Goal: Find specific page/section: Find specific page/section

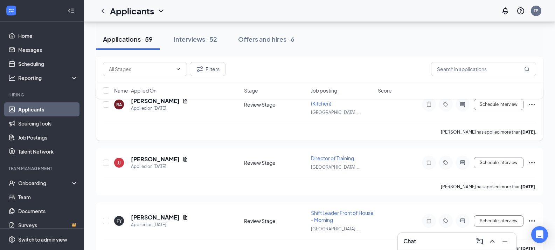
scroll to position [7, 0]
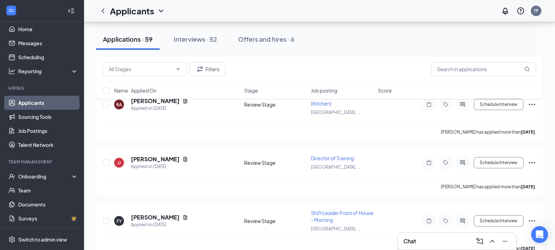
click at [127, 34] on button "Applications · 59" at bounding box center [128, 39] width 64 height 21
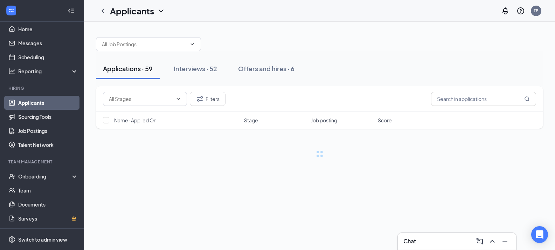
scroll to position [0, 0]
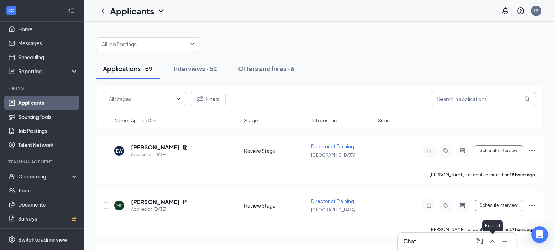
click at [494, 240] on icon "ChevronUp" at bounding box center [493, 241] width 8 height 8
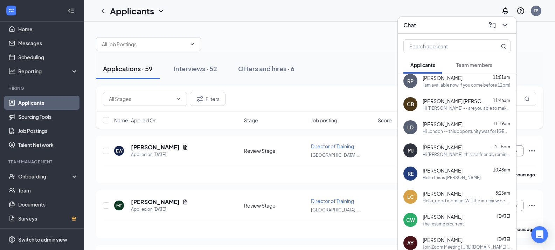
scroll to position [5, 0]
click at [330, 65] on div "Applications · 59 Interviews · 52 Offers and hires · 6" at bounding box center [320, 68] width 448 height 21
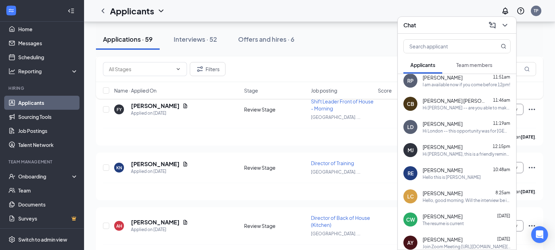
scroll to position [682, 0]
click at [506, 25] on icon "ChevronDown" at bounding box center [505, 25] width 5 height 3
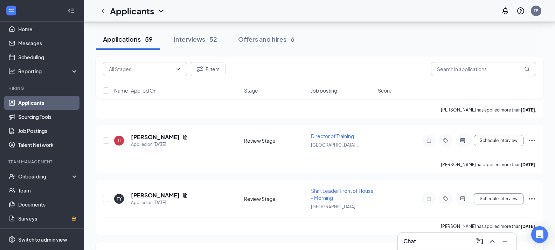
scroll to position [592, 0]
click at [131, 38] on div "Applications · 59" at bounding box center [128, 39] width 50 height 9
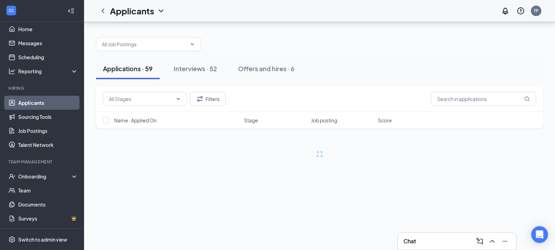
scroll to position [0, 0]
click at [131, 38] on div "Applications · 59 Interviews · 52 Offers and hires · 6 Filters Name · Applied O…" at bounding box center [322, 93] width 453 height 127
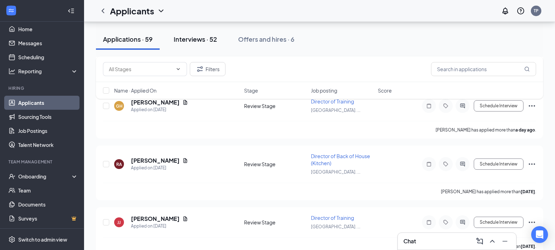
scroll to position [511, 0]
click at [184, 40] on div "Interviews · 52" at bounding box center [195, 39] width 43 height 9
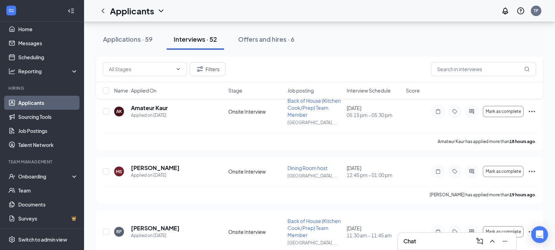
scroll to position [180, 0]
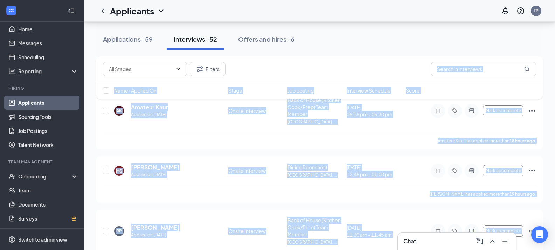
drag, startPoint x: 368, startPoint y: 95, endPoint x: 374, endPoint y: 60, distance: 35.1
click at [374, 60] on div "Filters" at bounding box center [320, 69] width 448 height 26
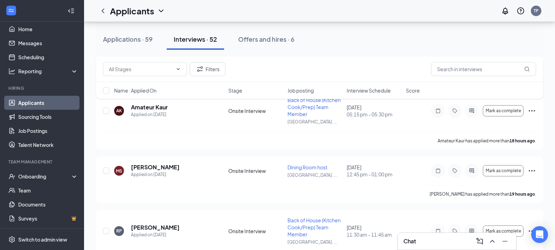
click at [366, 92] on span "Interview Schedule" at bounding box center [369, 90] width 44 height 7
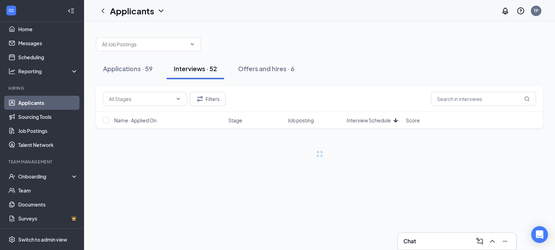
scroll to position [0, 0]
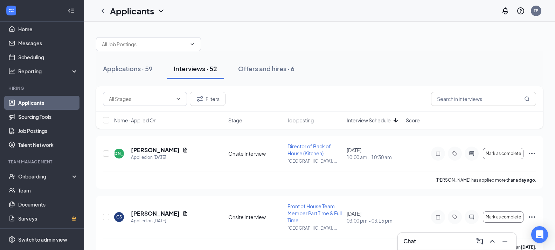
click at [380, 119] on span "Interview Schedule" at bounding box center [369, 120] width 44 height 7
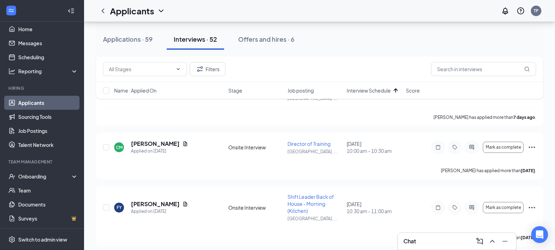
scroll to position [999, 0]
